Goal: Task Accomplishment & Management: Manage account settings

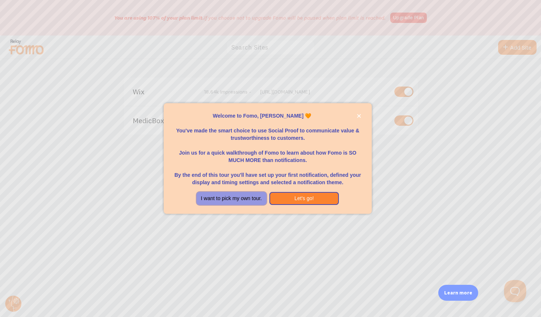
click at [258, 200] on button "I want to pick my own tour." at bounding box center [232, 198] width 70 height 13
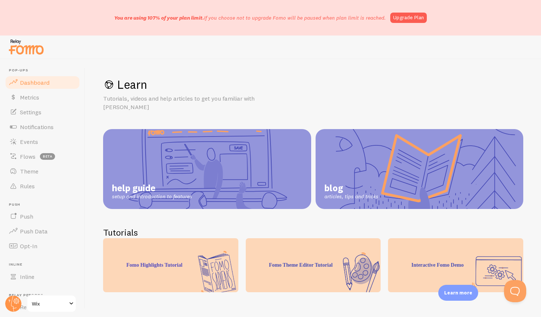
click at [51, 88] on link "Dashboard" at bounding box center [42, 82] width 76 height 15
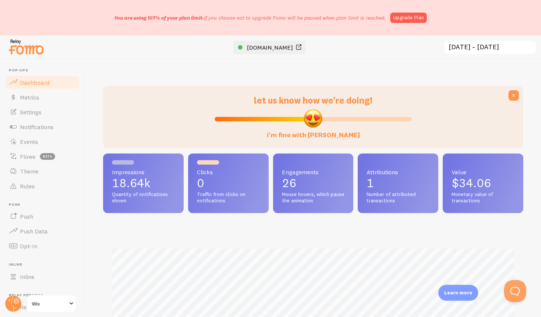
click at [264, 46] on span "[DOMAIN_NAME]" at bounding box center [270, 47] width 46 height 7
click at [39, 129] on span "Notifications" at bounding box center [37, 126] width 34 height 7
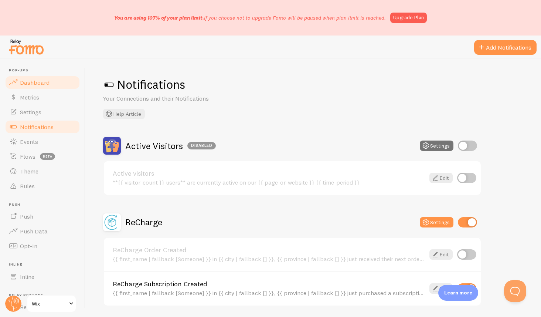
click at [24, 84] on span "Dashboard" at bounding box center [35, 82] width 30 height 7
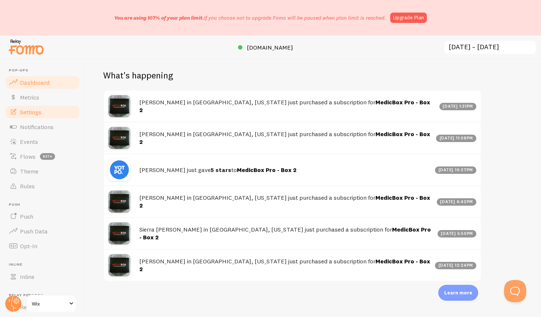
click at [36, 111] on span "Settings" at bounding box center [30, 111] width 21 height 7
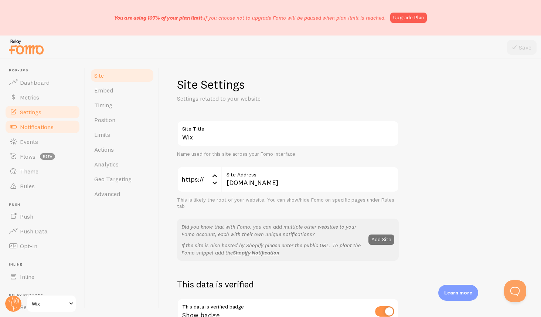
click at [39, 126] on span "Notifications" at bounding box center [37, 126] width 34 height 7
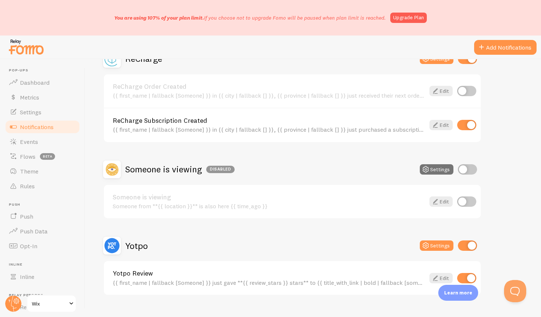
scroll to position [177, 0]
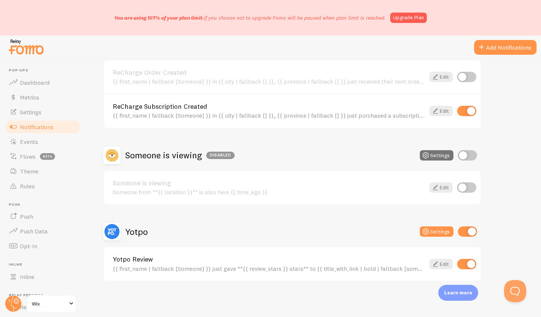
click at [473, 233] on input "checkbox" at bounding box center [467, 231] width 19 height 10
checkbox input "false"
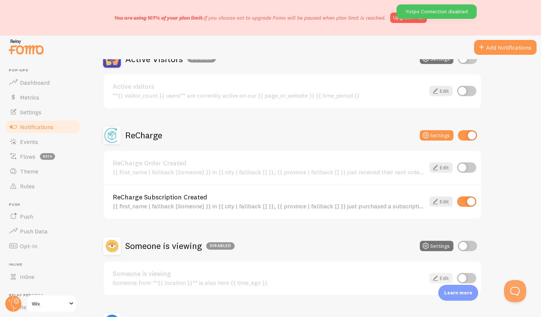
scroll to position [79, 0]
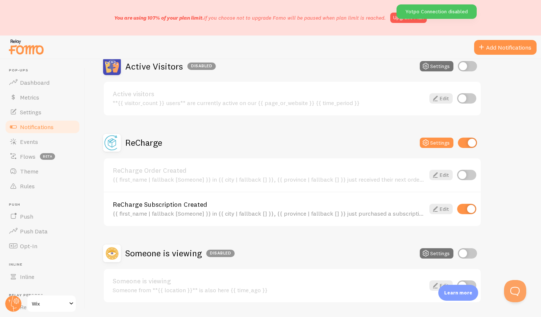
click at [466, 203] on div "ReCharge Subscription Created {{ first_name | fallback [Someone] }} in {{ city …" at bounding box center [292, 209] width 377 height 34
click at [466, 208] on input "checkbox" at bounding box center [466, 209] width 19 height 10
checkbox input "false"
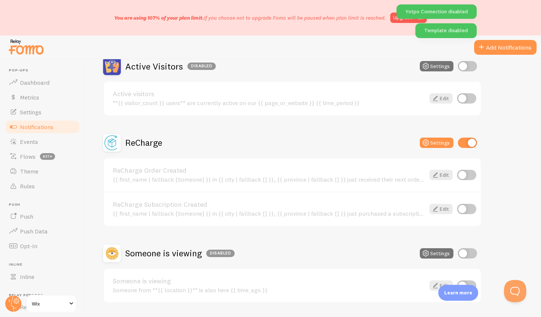
click at [472, 142] on input "checkbox" at bounding box center [467, 143] width 19 height 10
checkbox input "false"
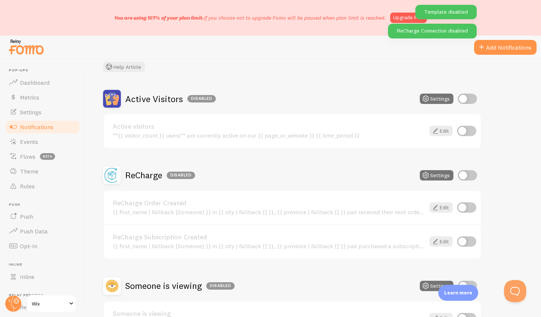
scroll to position [0, 0]
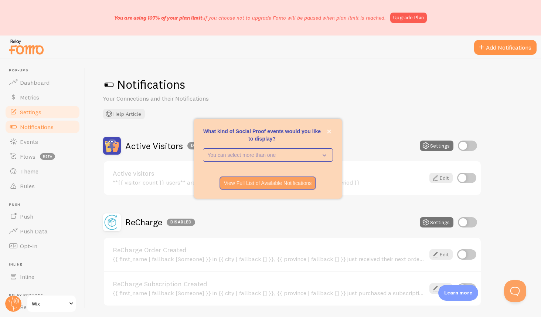
click at [50, 115] on link "Settings" at bounding box center [42, 112] width 76 height 15
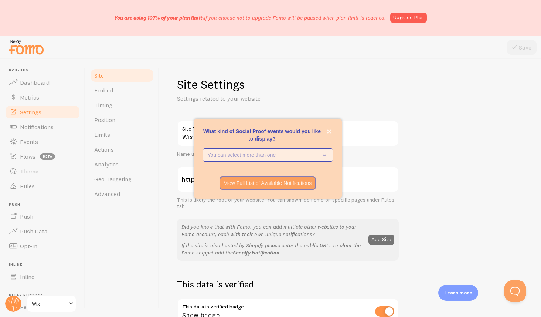
click at [250, 156] on p "You can select more than one" at bounding box center [263, 154] width 110 height 7
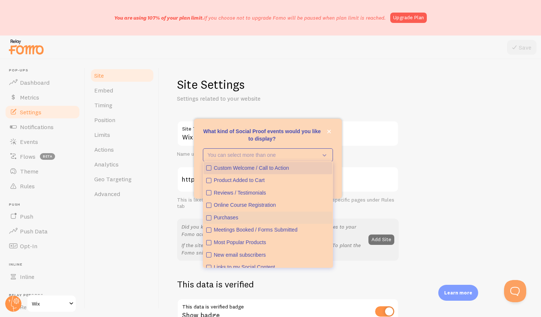
scroll to position [19, 0]
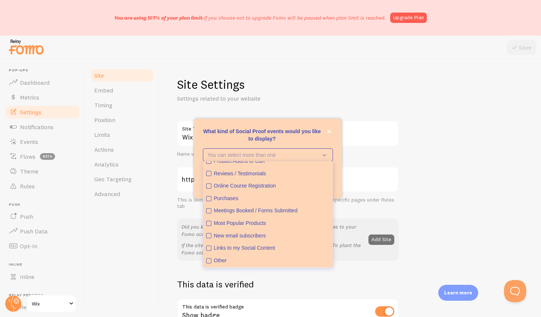
click at [332, 124] on div "What kind of Social Proof events would you like to display?" at bounding box center [268, 123] width 148 height 9
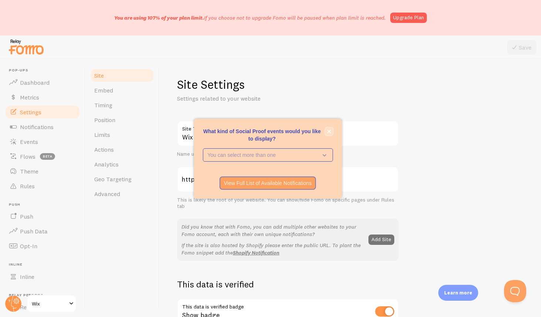
click at [330, 131] on icon "close," at bounding box center [329, 131] width 4 height 4
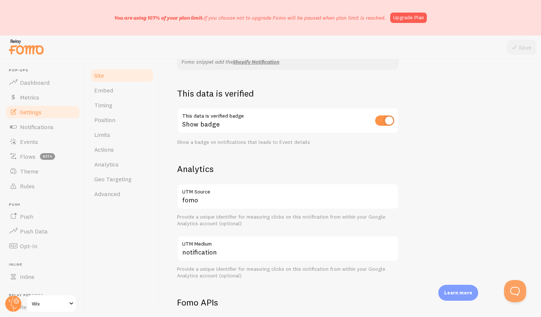
scroll to position [0, 0]
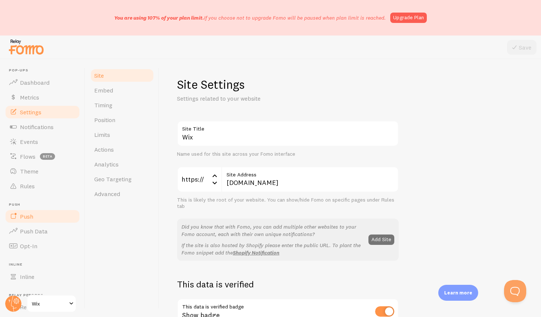
click at [35, 219] on link "Push" at bounding box center [42, 216] width 76 height 15
